Goal: Task Accomplishment & Management: Use online tool/utility

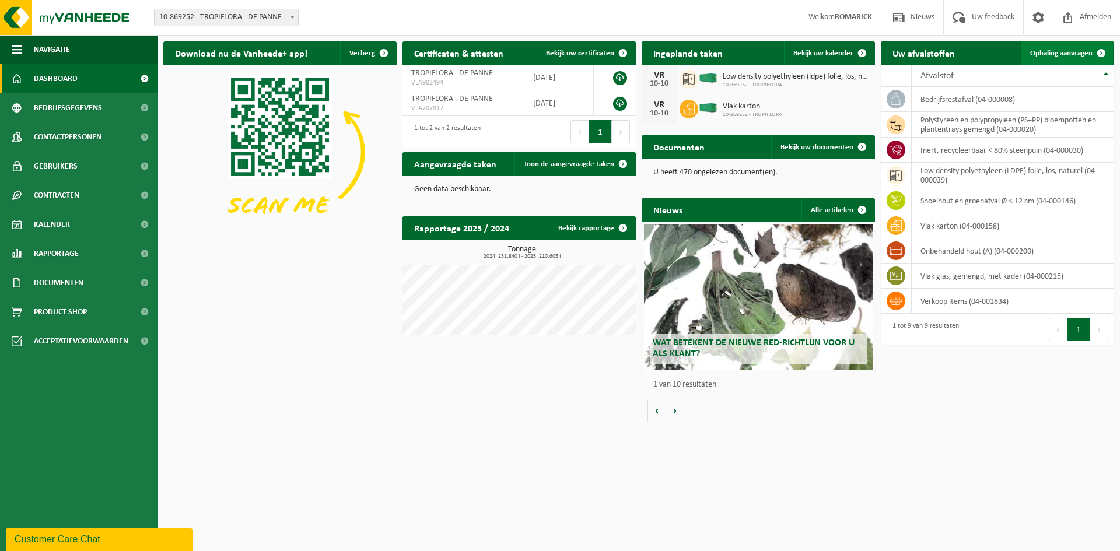
click at [1057, 52] on span "Ophaling aanvragen" at bounding box center [1061, 54] width 62 height 8
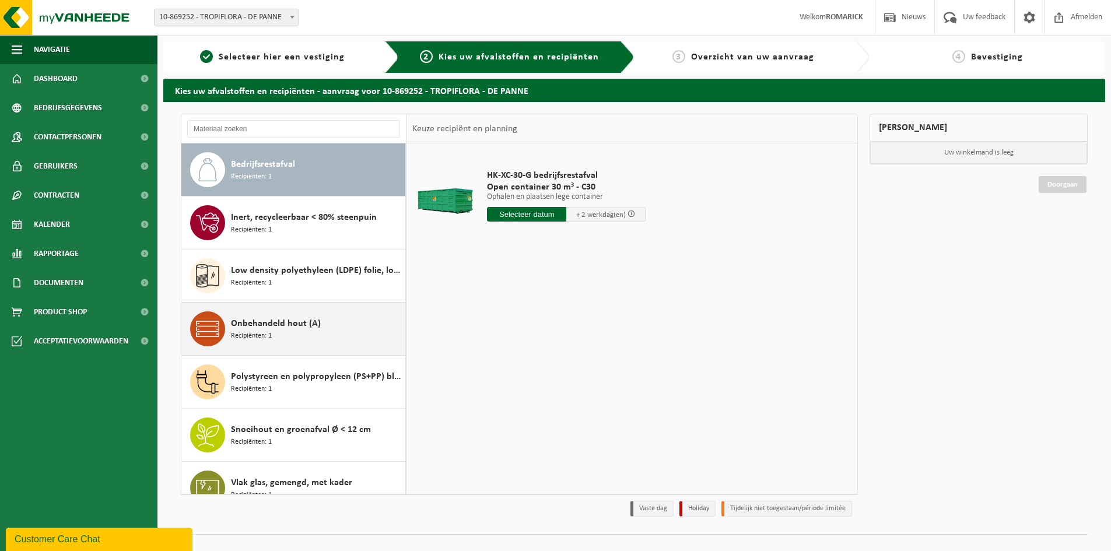
click at [283, 323] on span "Onbehandeld hout (A)" at bounding box center [276, 324] width 90 height 14
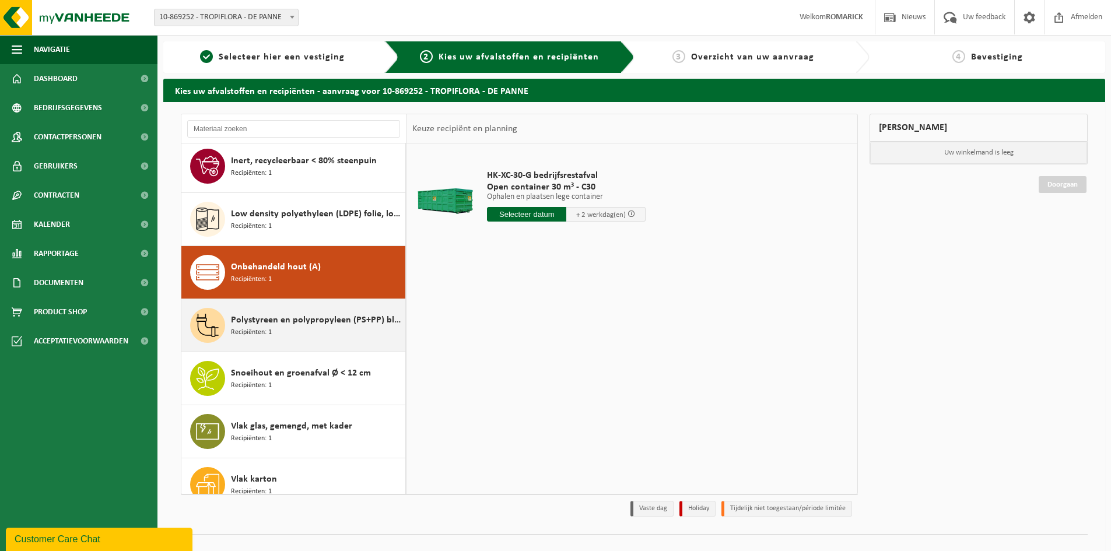
scroll to position [73, 0]
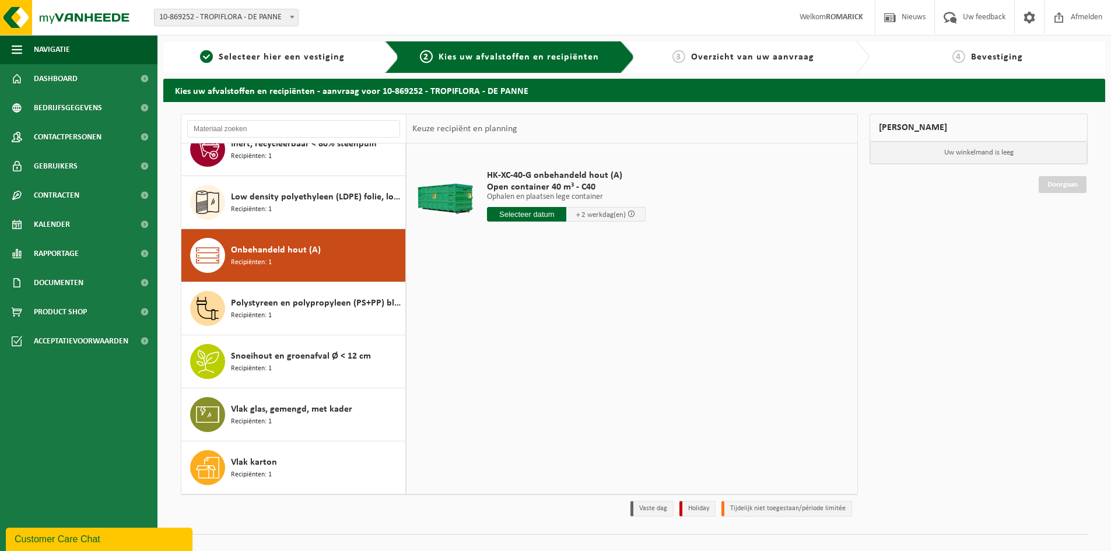
click at [539, 216] on input "text" at bounding box center [526, 214] width 79 height 15
click at [521, 317] on div "14" at bounding box center [518, 317] width 20 height 19
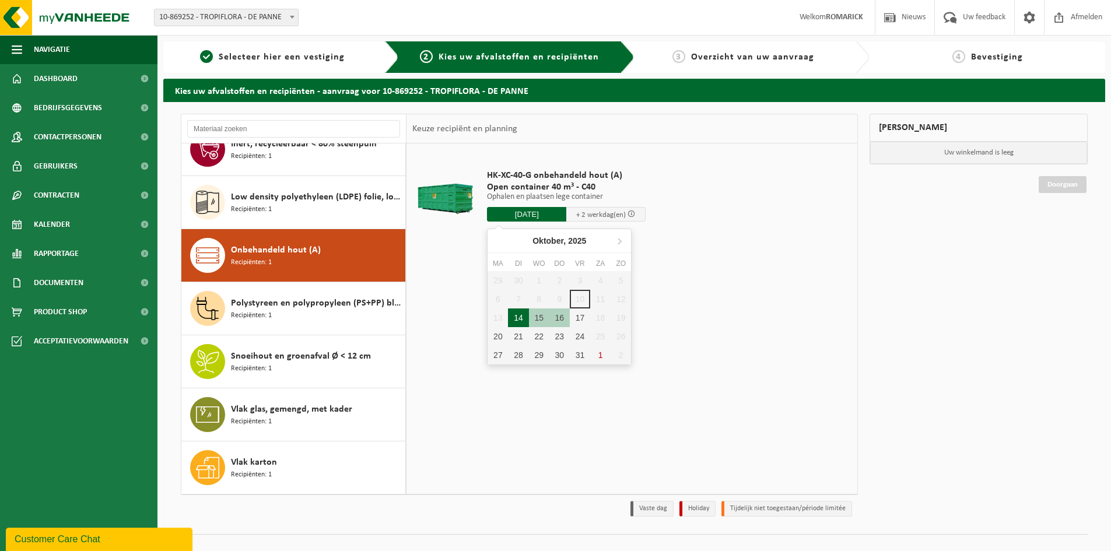
type input "Van [DATE]"
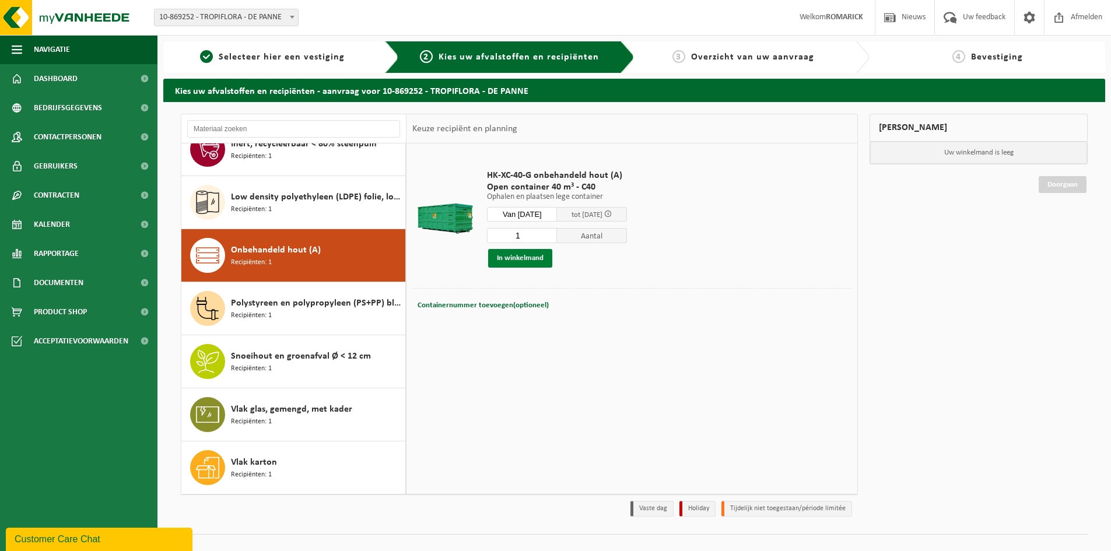
click at [522, 259] on button "In winkelmand" at bounding box center [520, 258] width 64 height 19
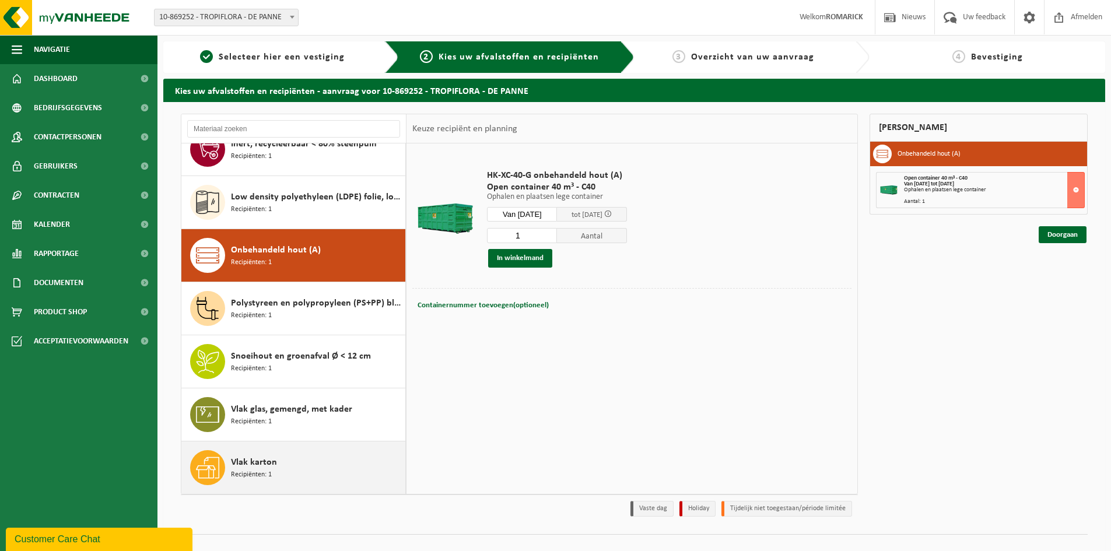
click at [264, 466] on span "Vlak karton" at bounding box center [254, 462] width 46 height 14
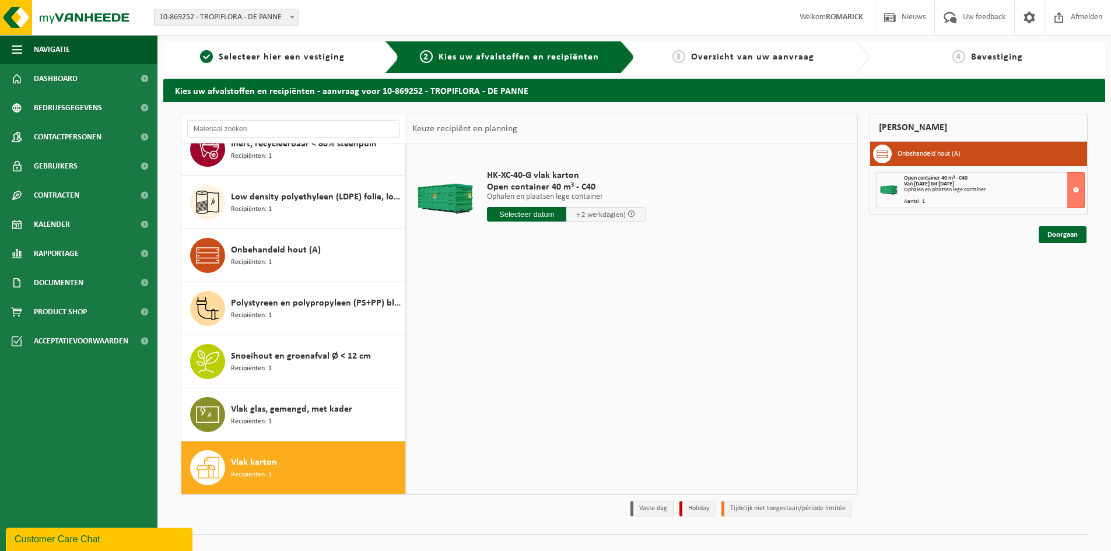
click at [529, 217] on input "text" at bounding box center [526, 214] width 79 height 15
click at [522, 322] on div "14" at bounding box center [518, 317] width 20 height 19
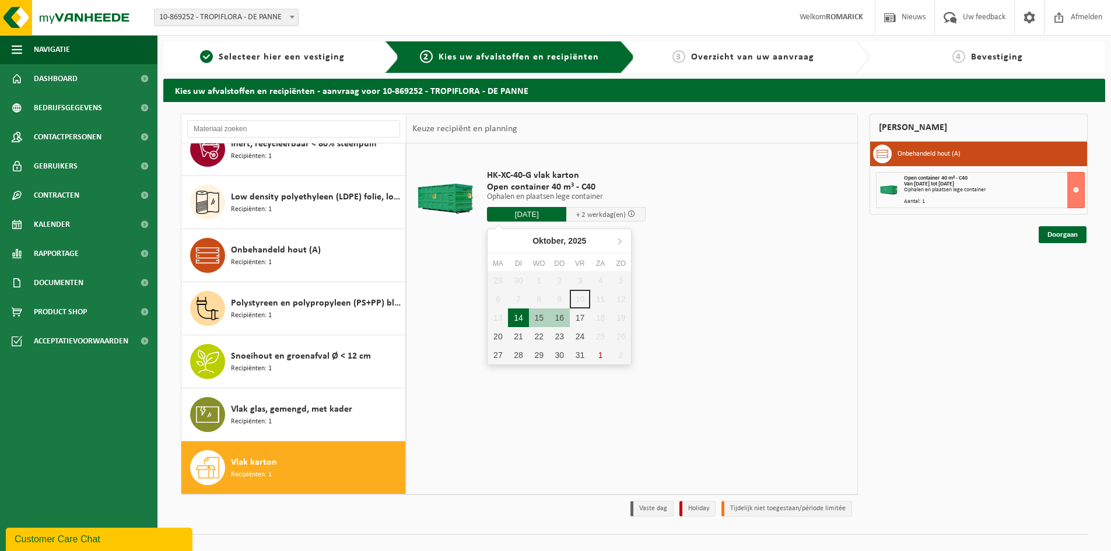
type input "Van [DATE]"
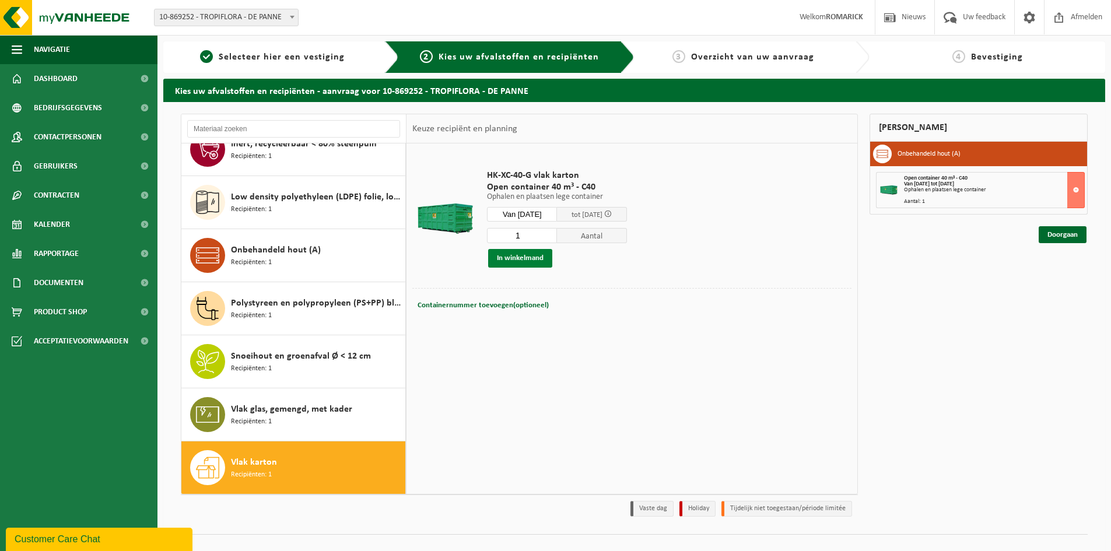
click at [527, 257] on button "In winkelmand" at bounding box center [520, 258] width 64 height 19
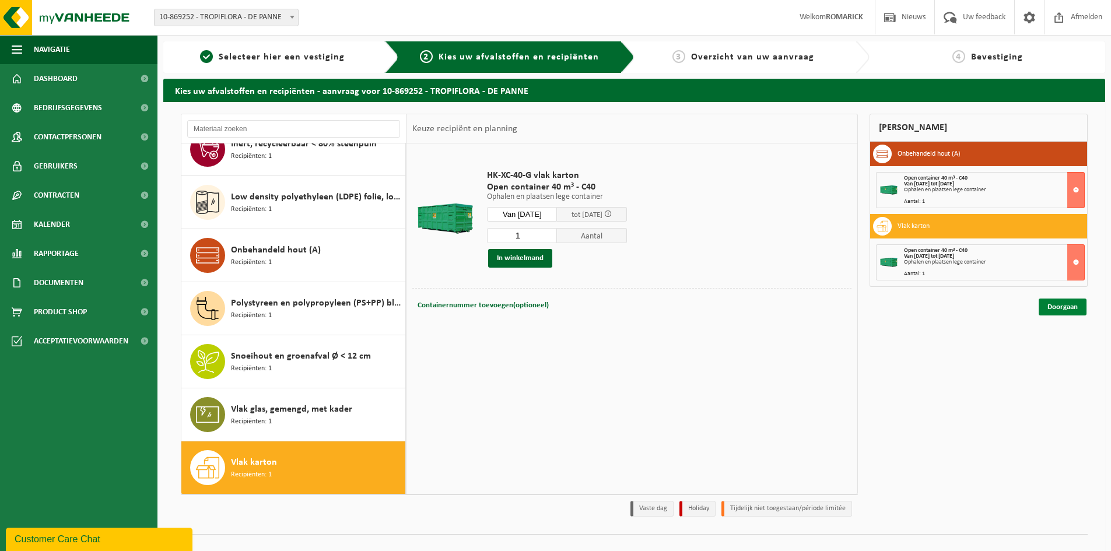
click at [1067, 311] on link "Doorgaan" at bounding box center [1062, 307] width 48 height 17
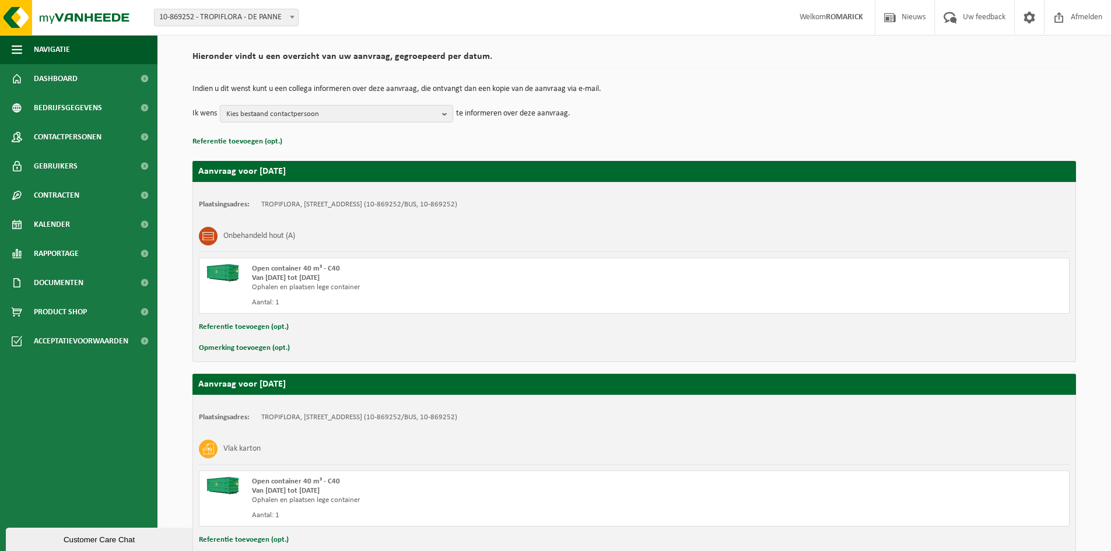
scroll to position [162, 0]
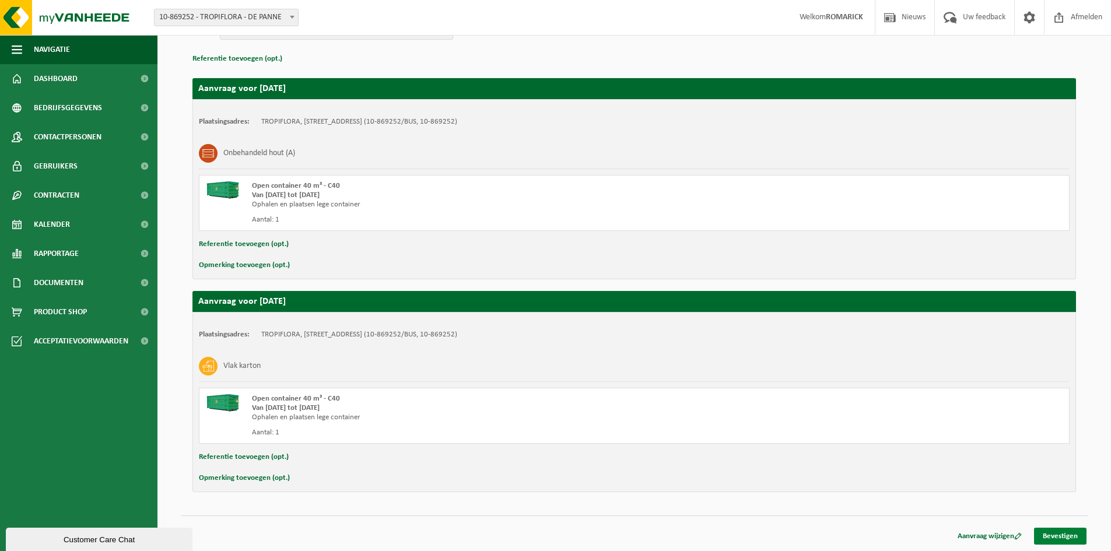
click at [1053, 532] on link "Bevestigen" at bounding box center [1060, 536] width 52 height 17
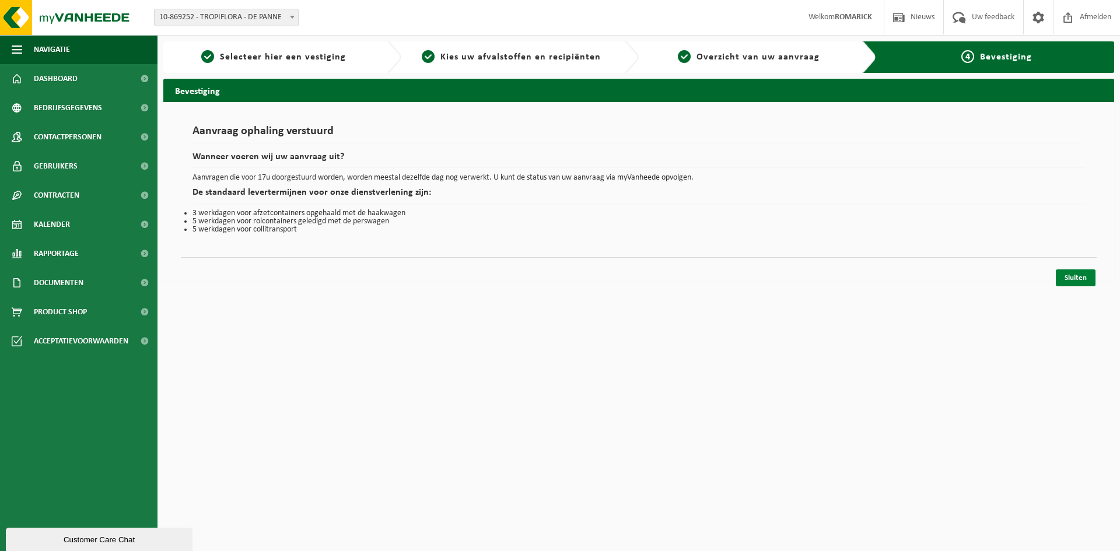
click at [1059, 274] on link "Sluiten" at bounding box center [1075, 277] width 40 height 17
